Goal: Information Seeking & Learning: Learn about a topic

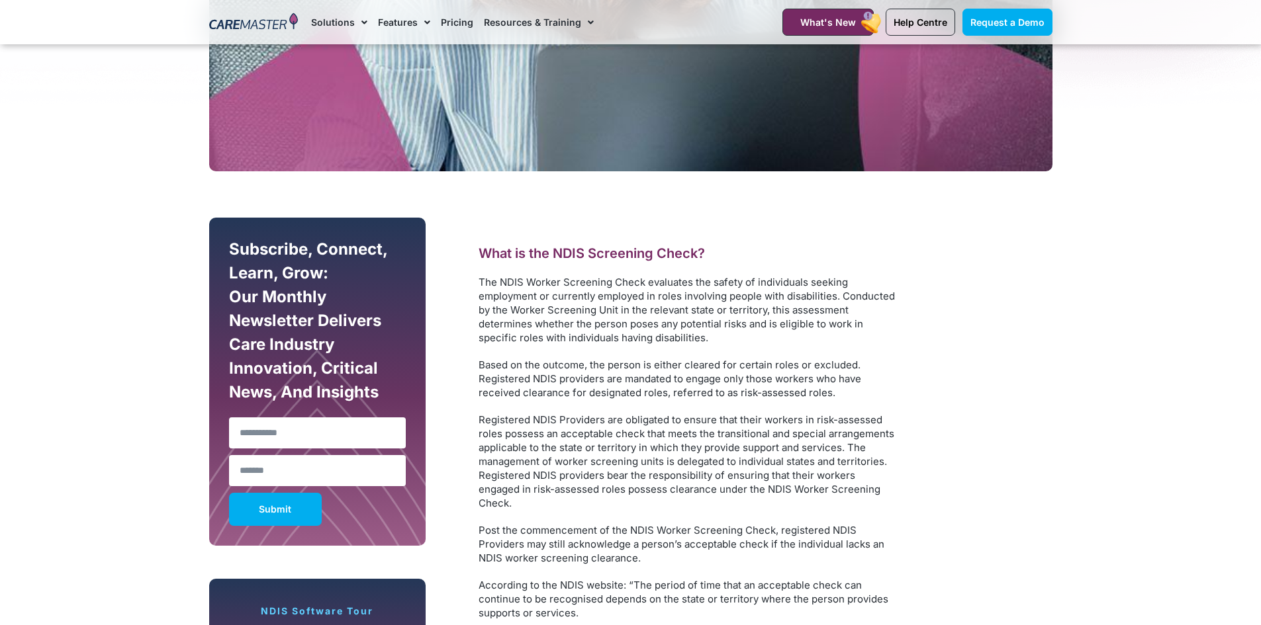
scroll to position [596, 0]
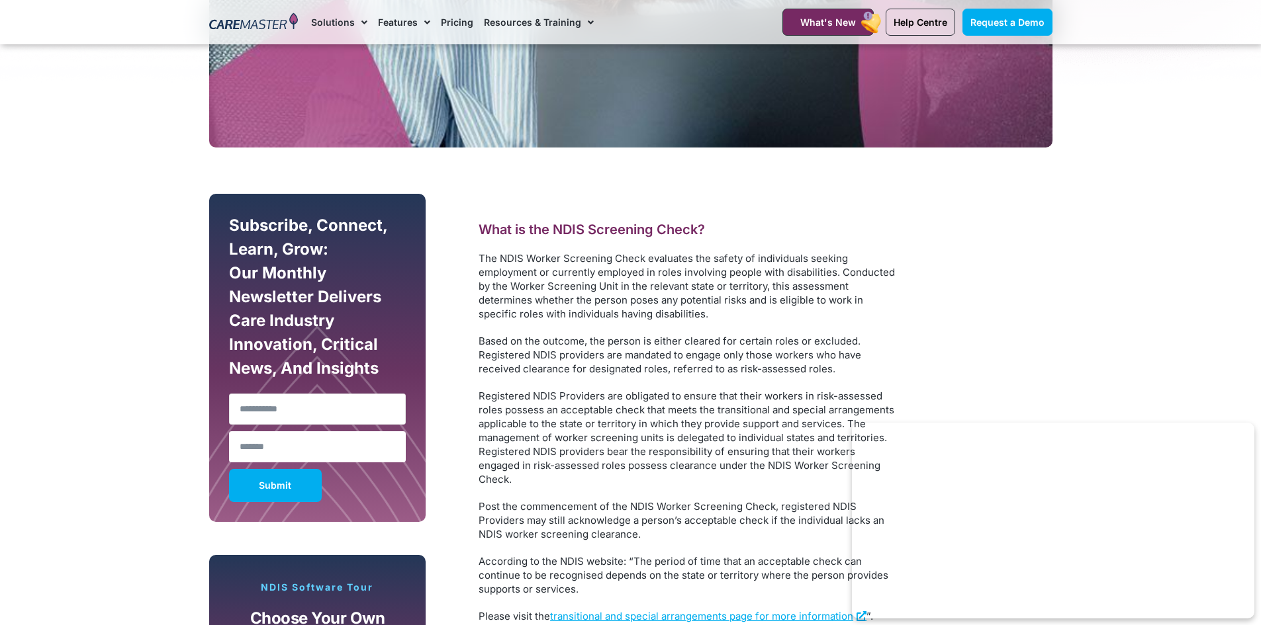
click at [347, 408] on input "Name" at bounding box center [317, 409] width 177 height 31
type input "**********"
click at [285, 449] on input "Email" at bounding box center [317, 447] width 177 height 31
type input "**********"
click at [279, 484] on span "Submit" at bounding box center [275, 485] width 32 height 7
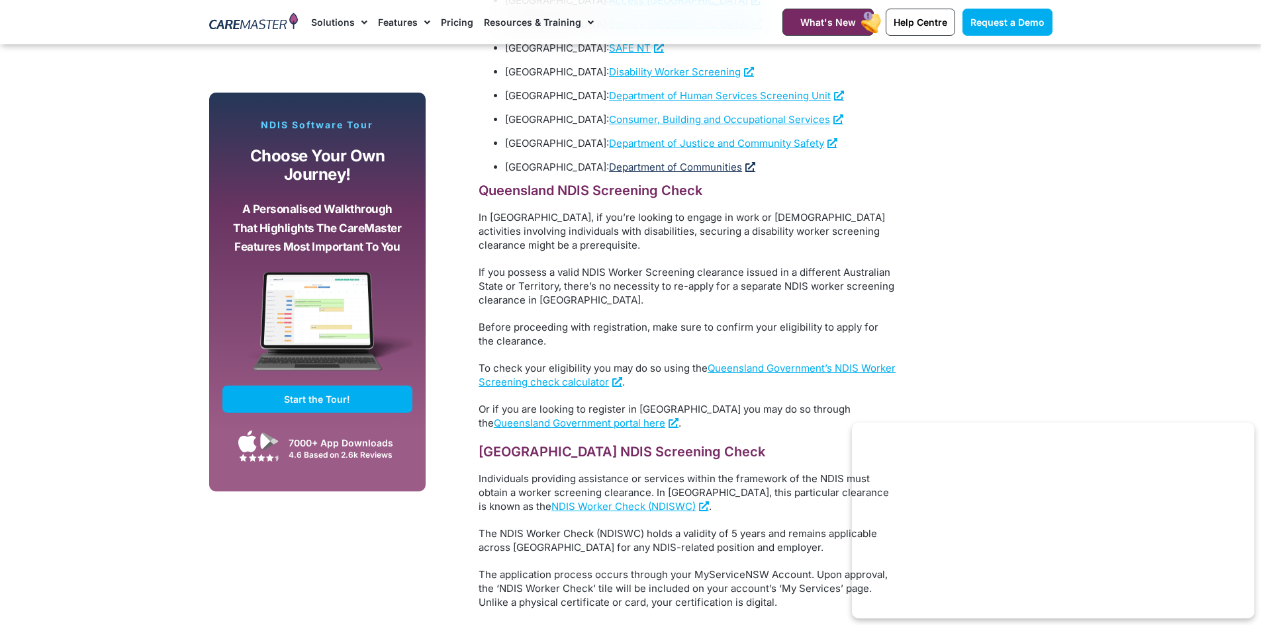
scroll to position [1721, 0]
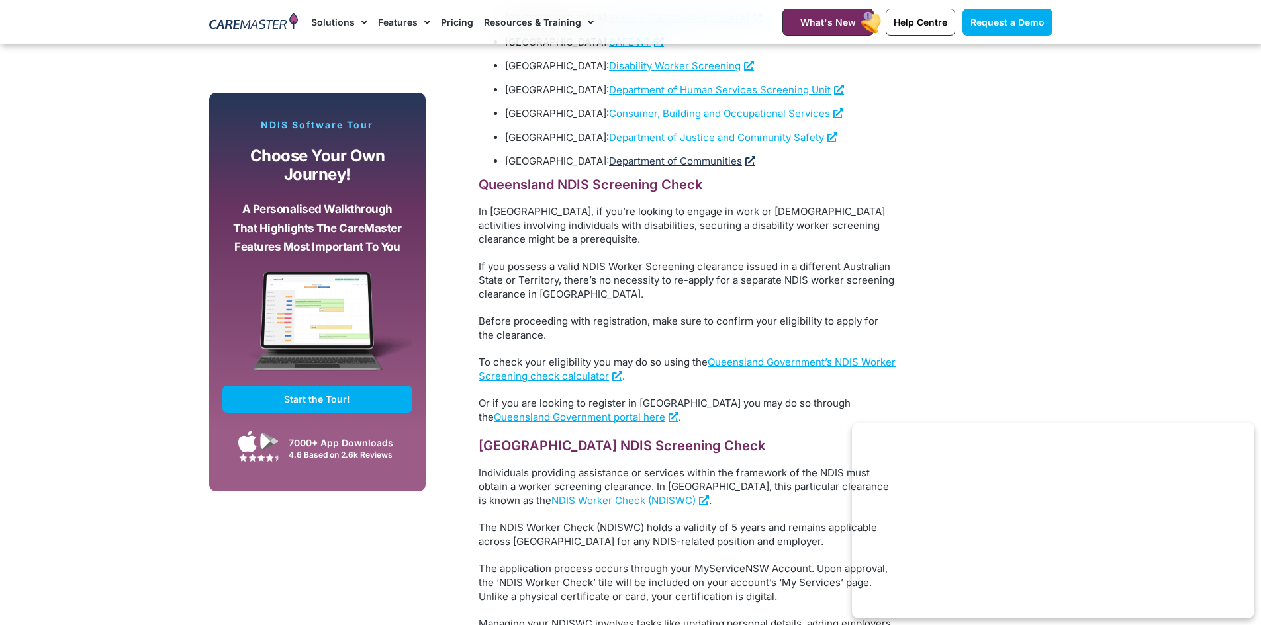
click at [677, 155] on link "Department of Communities" at bounding box center [682, 161] width 146 height 13
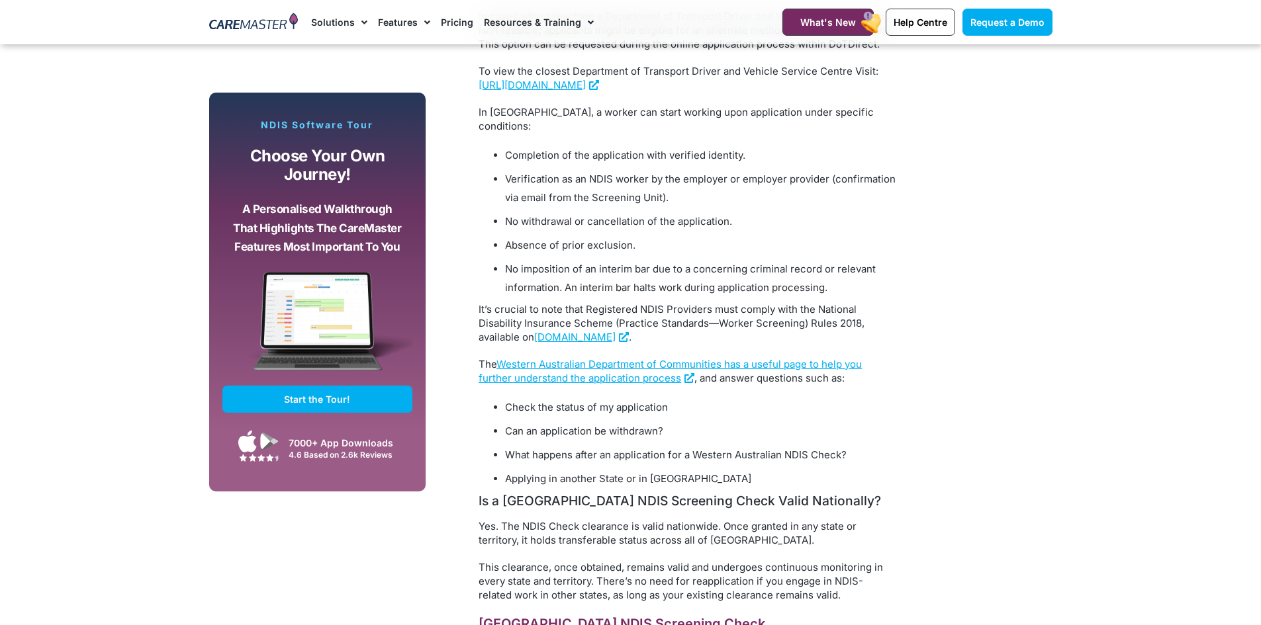
scroll to position [3772, 0]
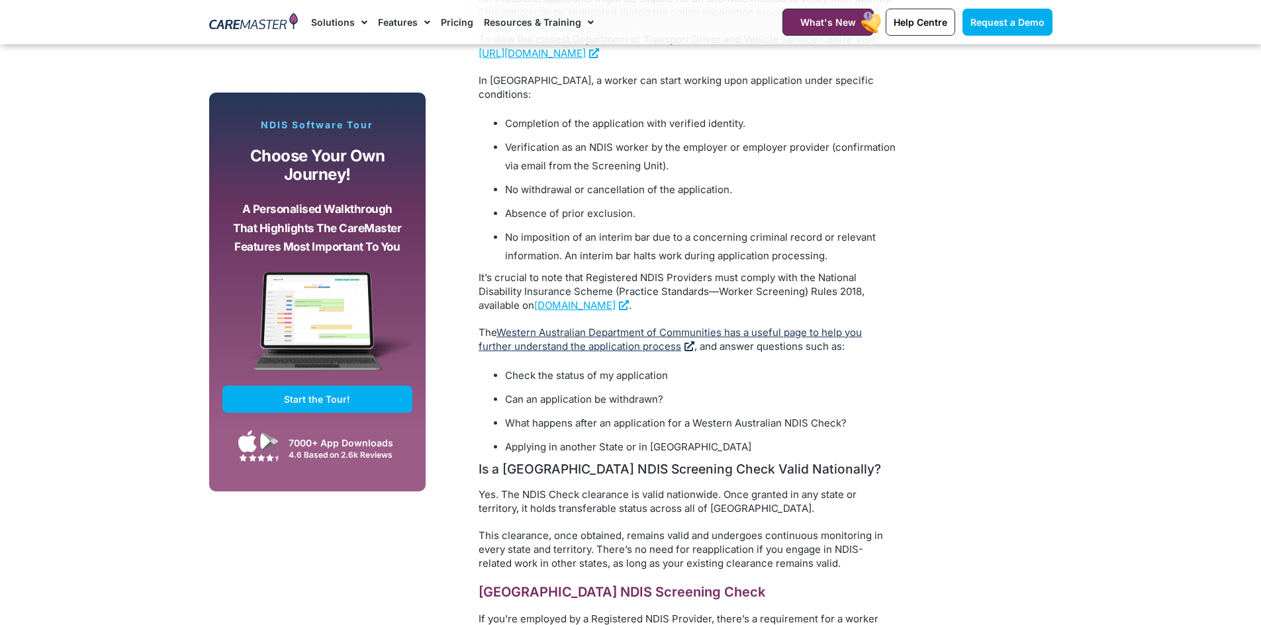
click at [575, 326] on link "Western Australian Department of Communities has a useful page to help you furt…" at bounding box center [669, 339] width 383 height 26
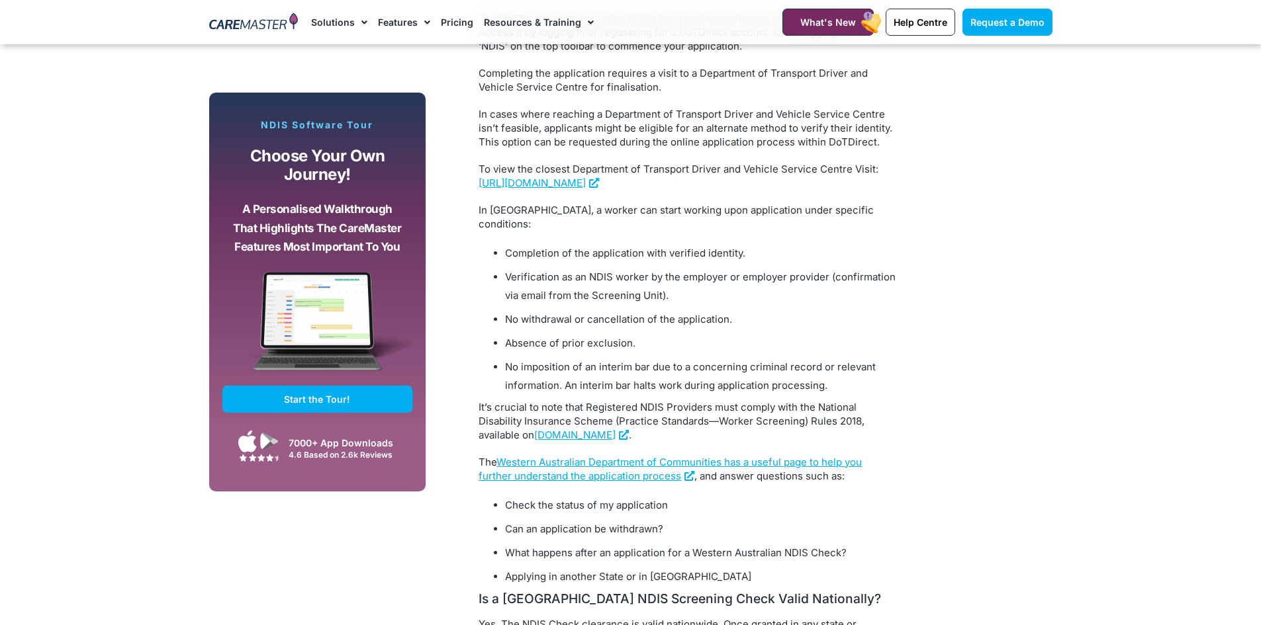
scroll to position [3574, 0]
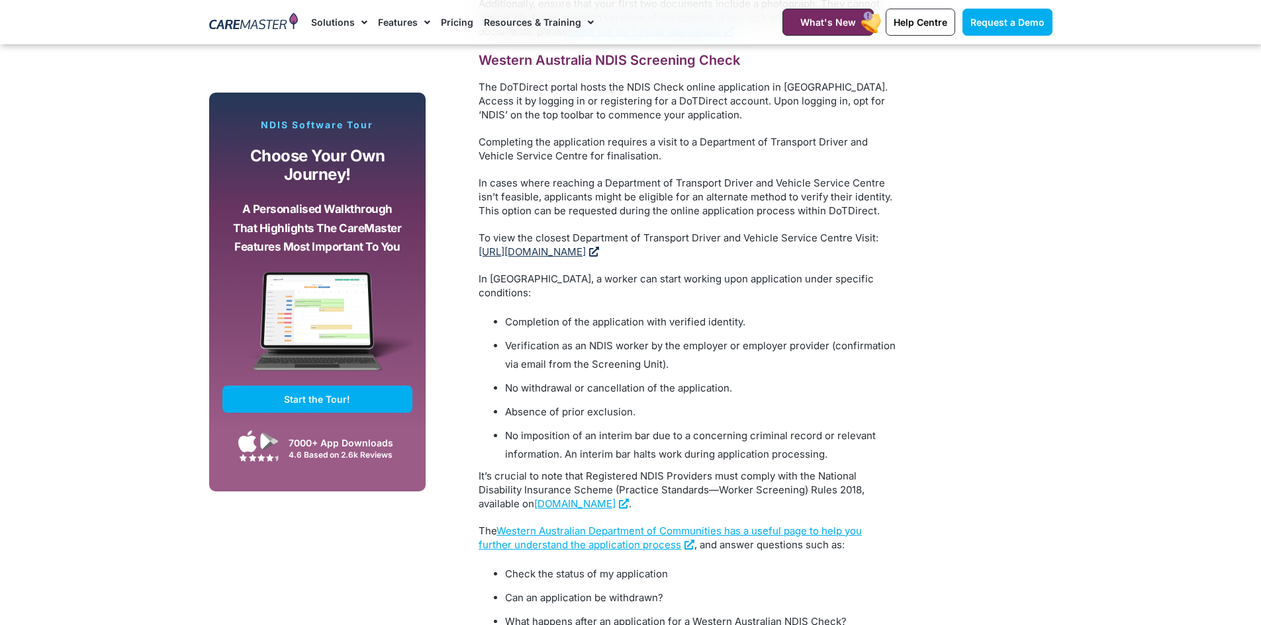
click at [586, 246] on span "https://www.wa.gov.au/organisation/department-of-communities/applying-ndis-check" at bounding box center [531, 252] width 107 height 13
